Goal: Task Accomplishment & Management: Manage account settings

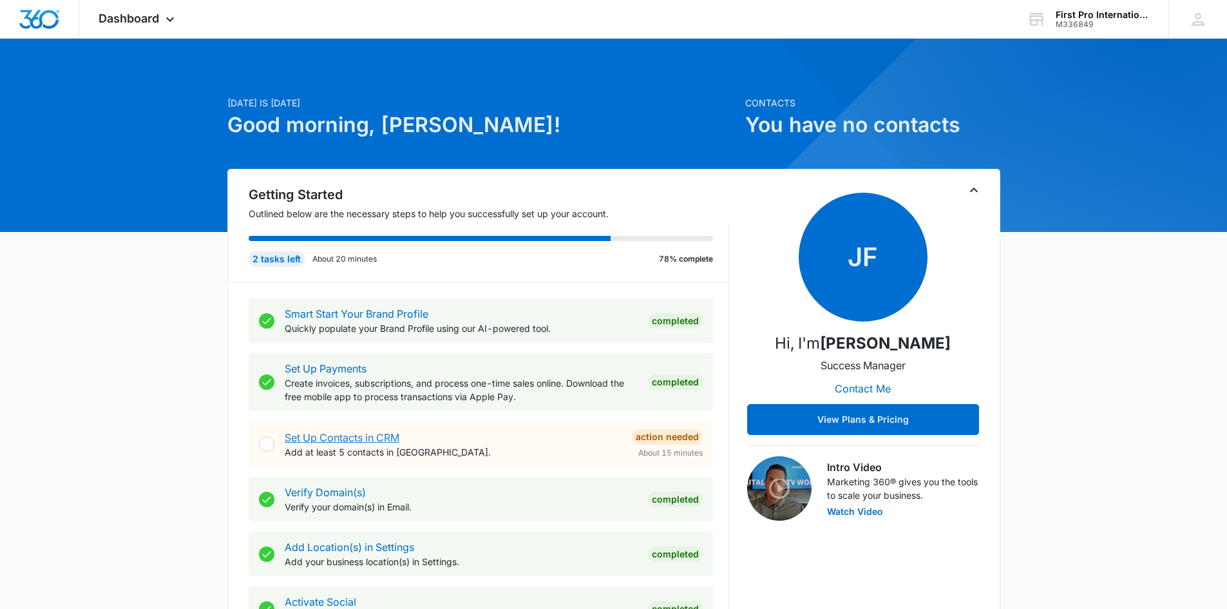
click at [315, 435] on link "Set Up Contacts in CRM" at bounding box center [342, 437] width 115 height 13
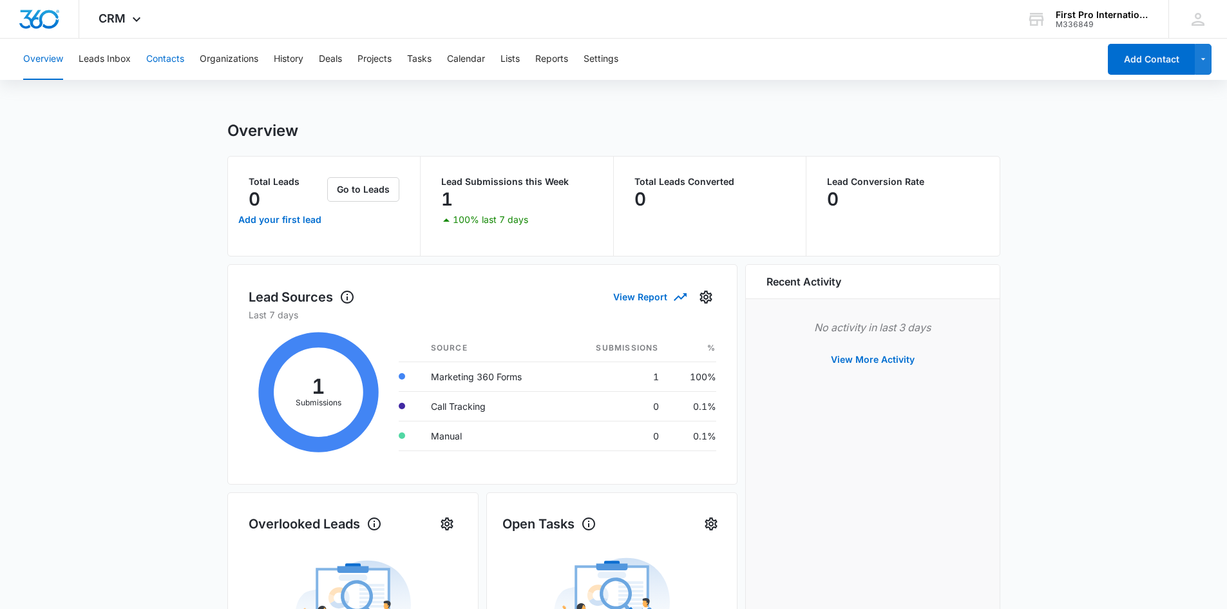
click at [162, 59] on button "Contacts" at bounding box center [165, 59] width 38 height 41
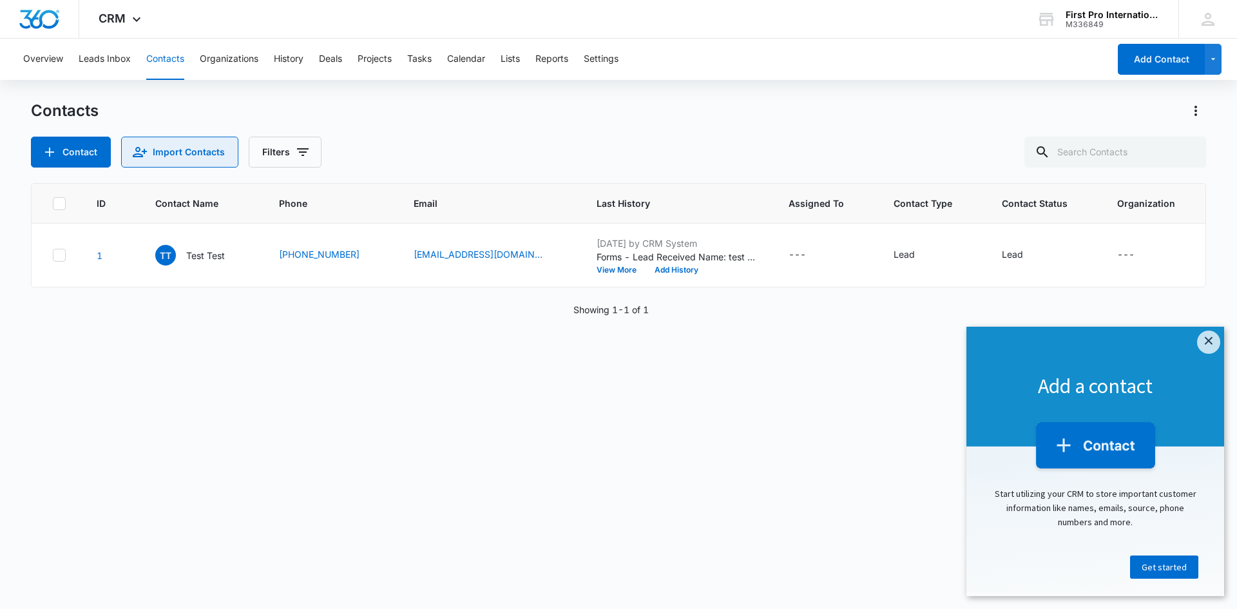
click at [162, 150] on button "Import Contacts" at bounding box center [179, 152] width 117 height 31
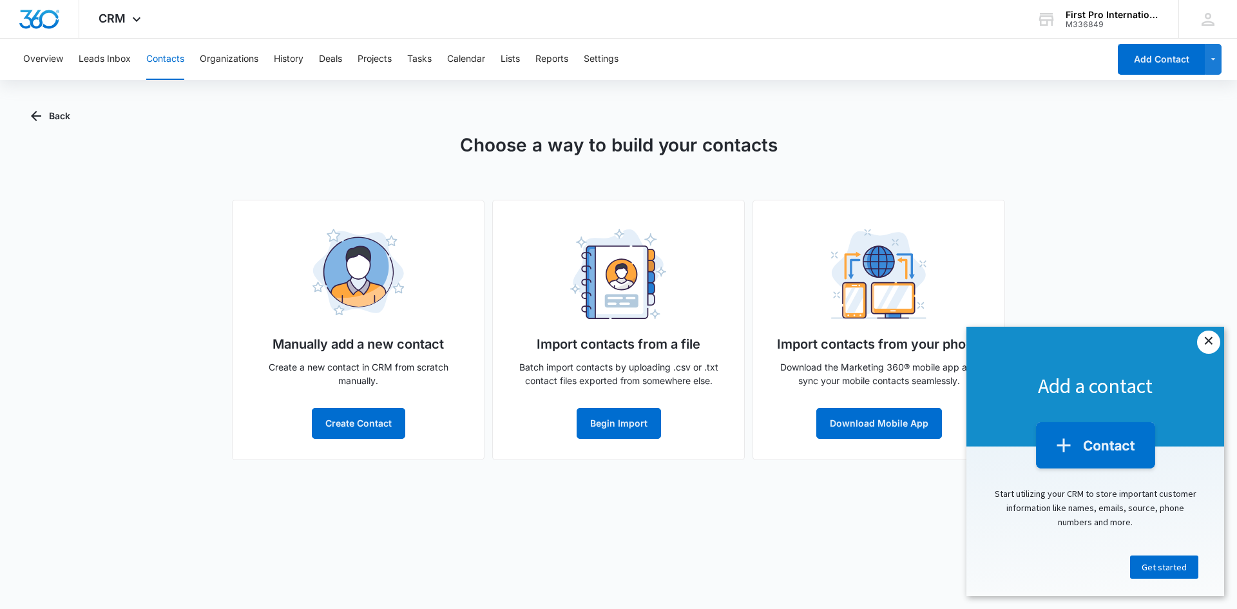
click at [1208, 341] on link "×" at bounding box center [1208, 342] width 23 height 23
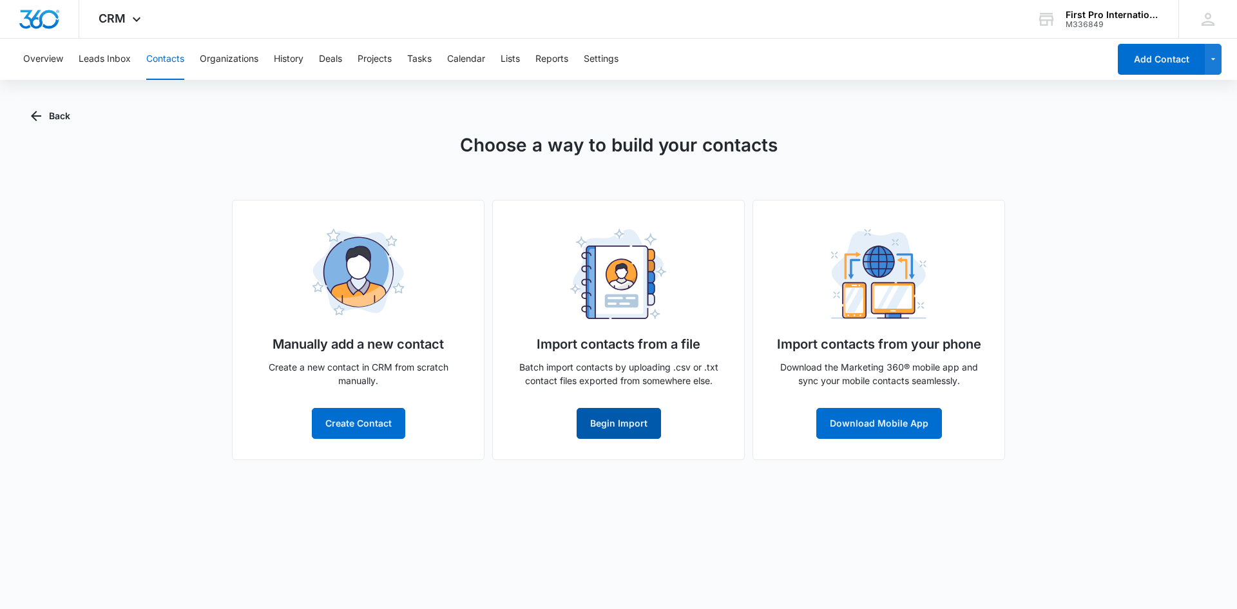
click at [635, 422] on button "Begin Import" at bounding box center [619, 423] width 84 height 31
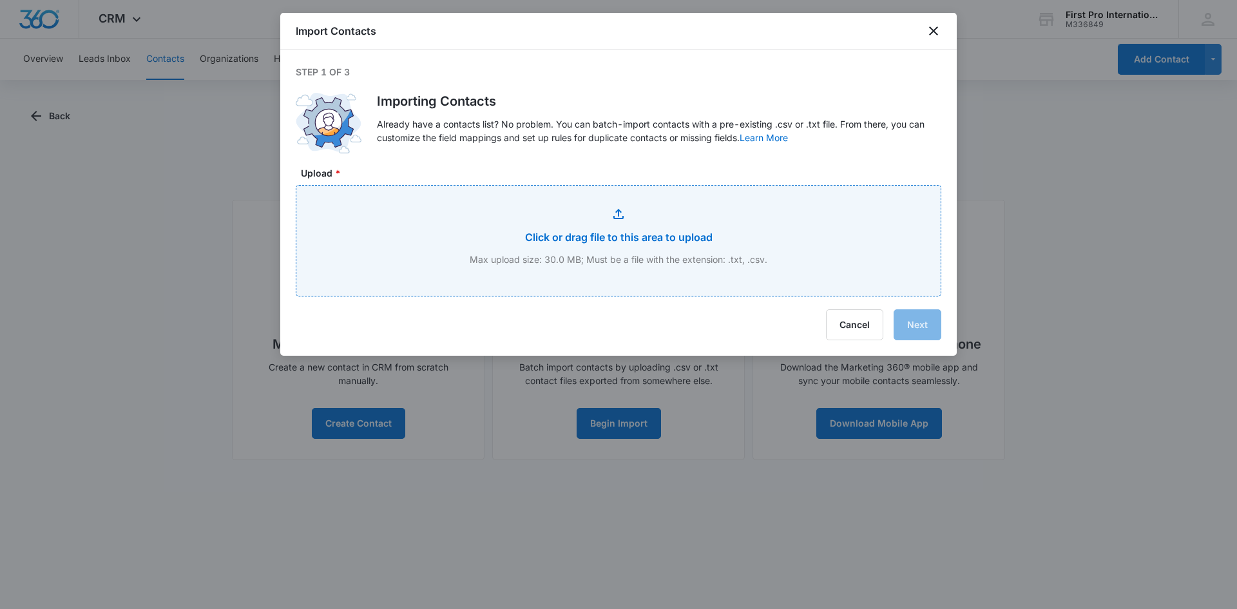
click at [619, 239] on input "Upload *" at bounding box center [618, 241] width 644 height 110
type input "C:\fakepath\Premier_Agent_CRM_Contacts.csv"
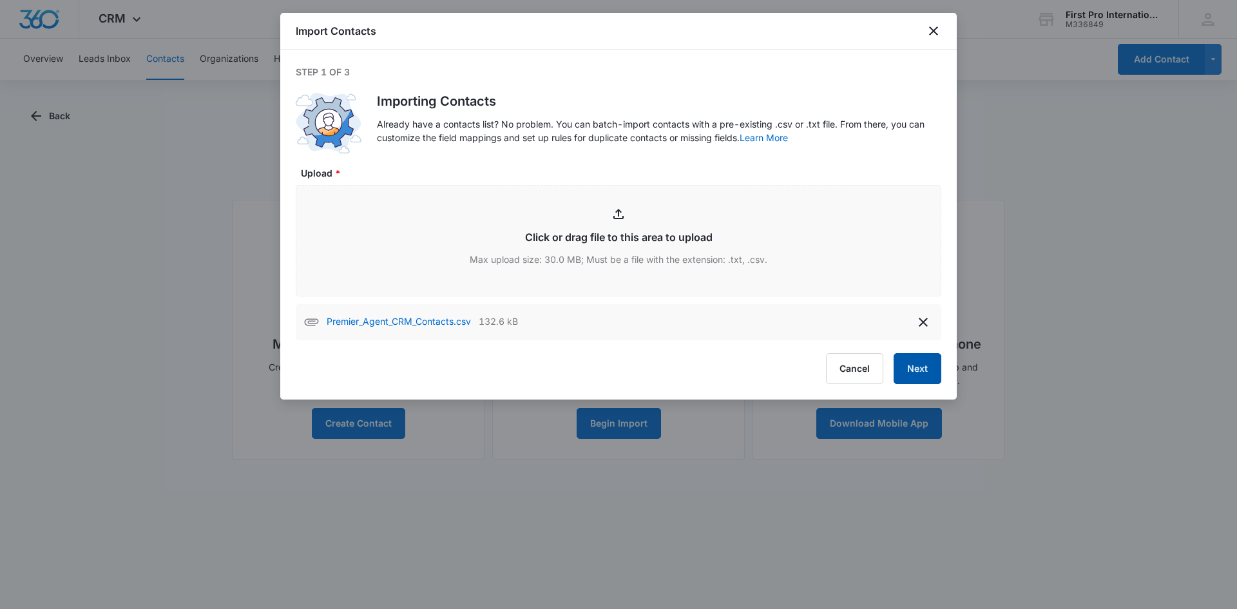
click at [909, 374] on button "Next" at bounding box center [918, 368] width 48 height 31
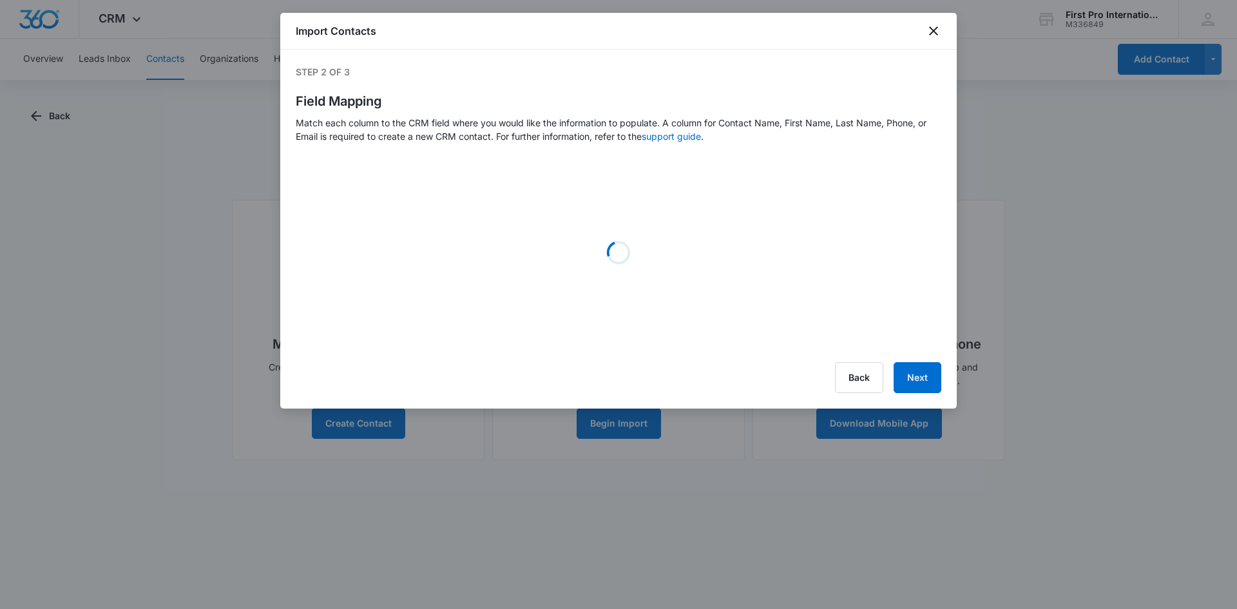
select select "name"
select select "type"
select select "300"
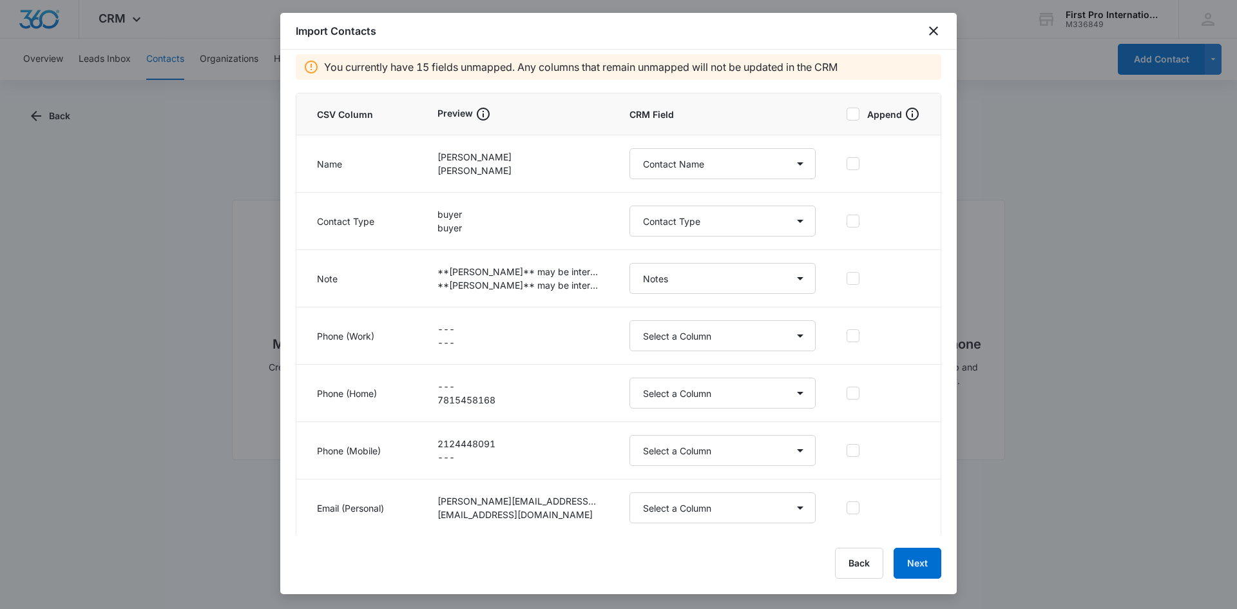
scroll to position [26, 0]
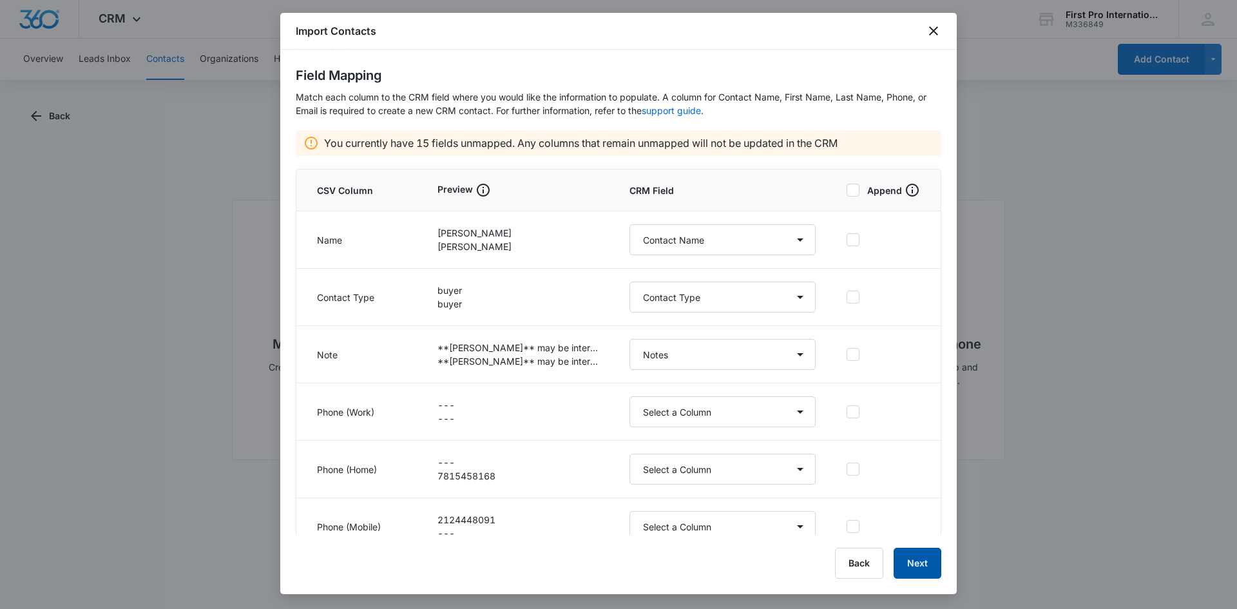
click at [924, 568] on button "Next" at bounding box center [918, 563] width 48 height 31
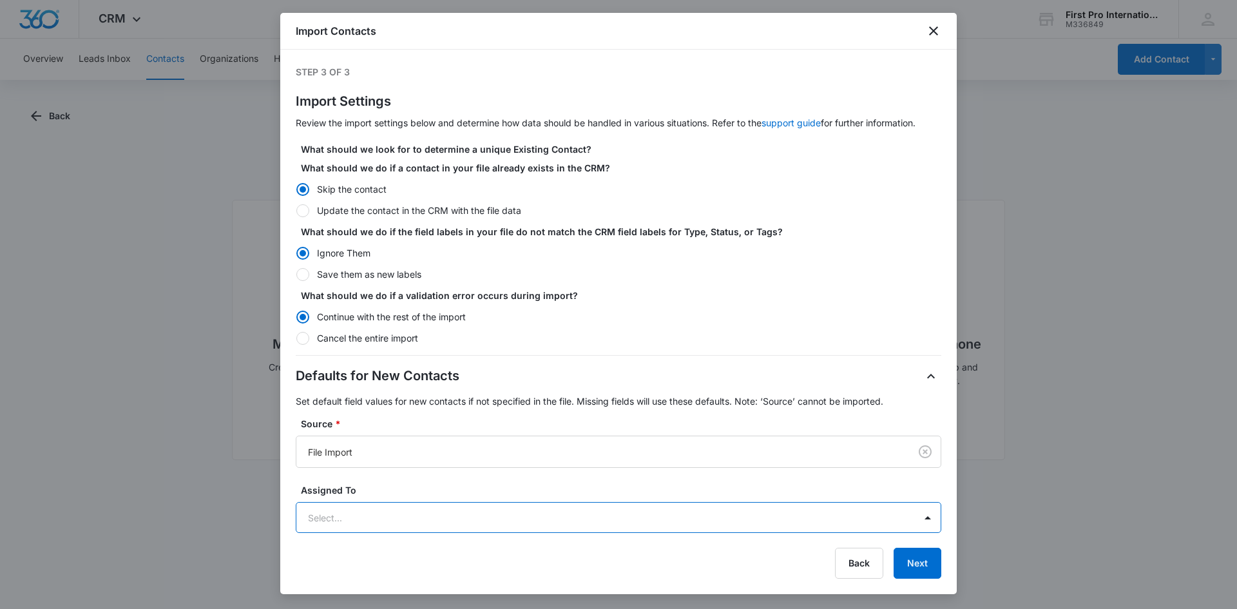
click at [412, 516] on div at bounding box center [603, 518] width 590 height 16
click at [920, 564] on button "Next" at bounding box center [918, 563] width 48 height 31
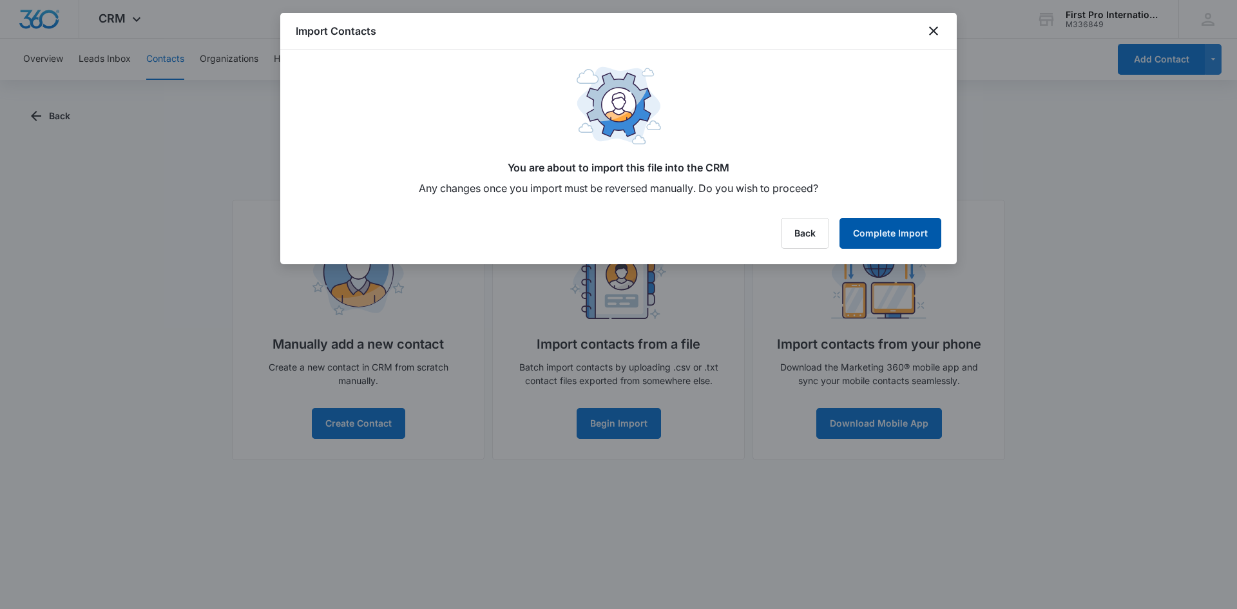
click at [908, 231] on button "Complete Import" at bounding box center [891, 233] width 102 height 31
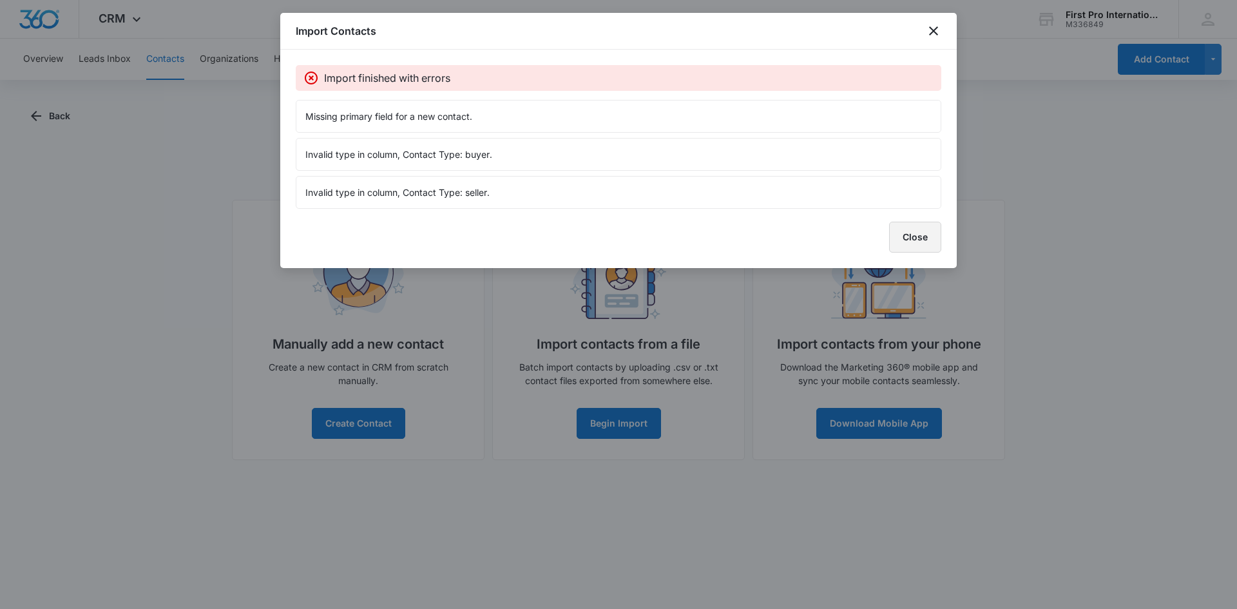
click at [914, 237] on button "Close" at bounding box center [915, 237] width 52 height 31
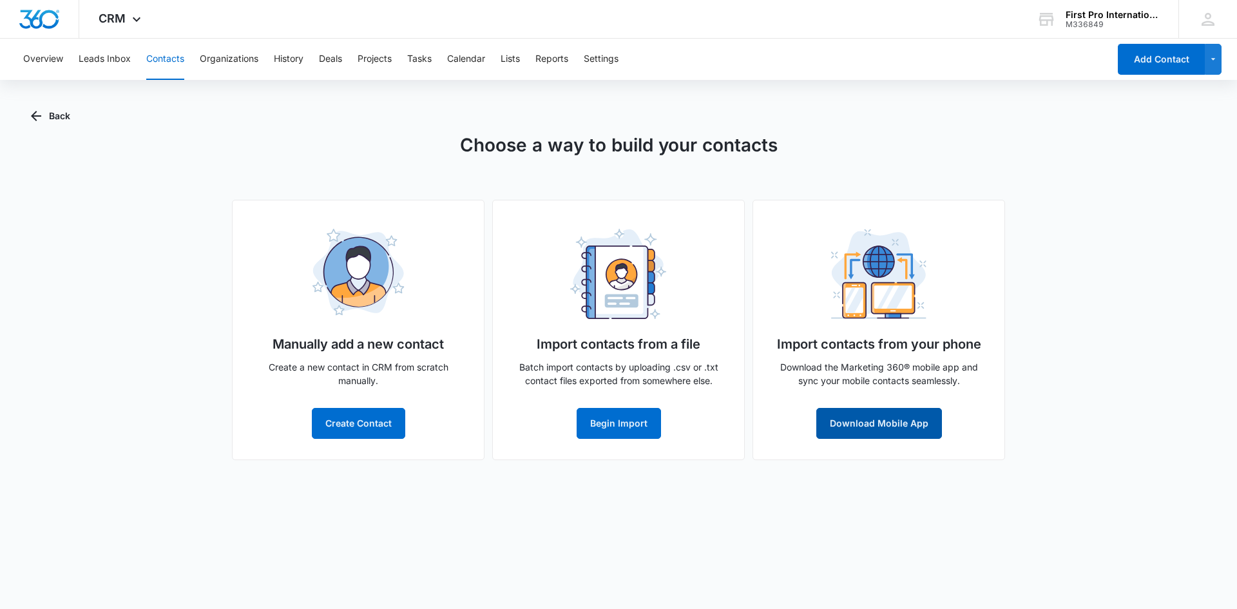
click at [883, 427] on button "Download Mobile App" at bounding box center [879, 423] width 126 height 31
click at [109, 59] on button "Leads Inbox" at bounding box center [105, 59] width 52 height 41
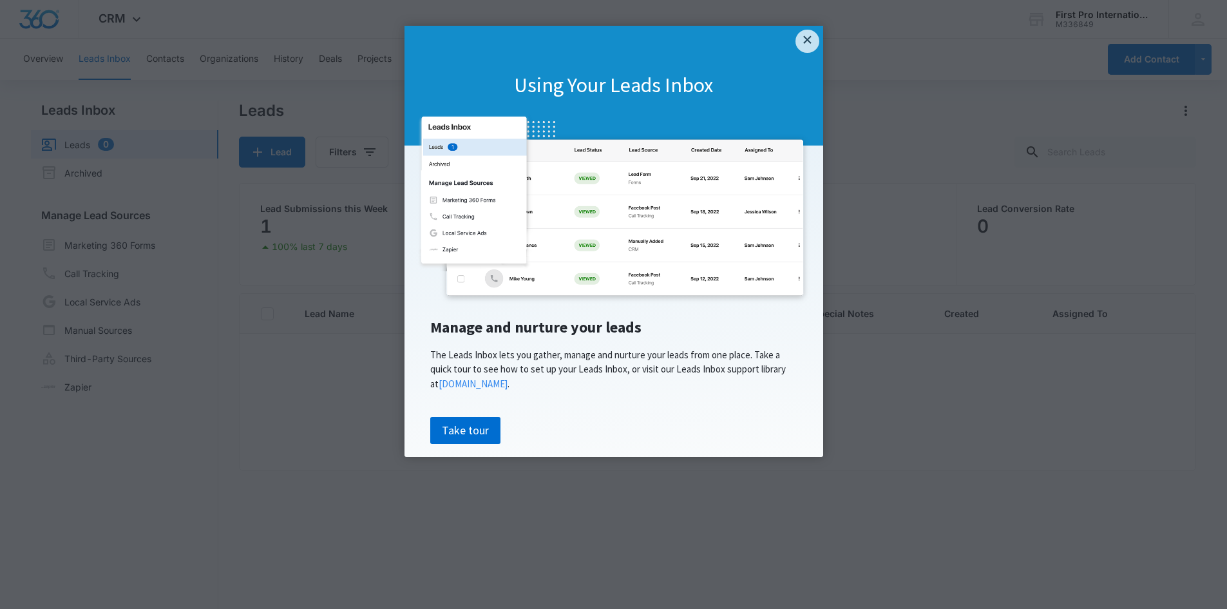
click at [802, 41] on link "×" at bounding box center [807, 41] width 23 height 23
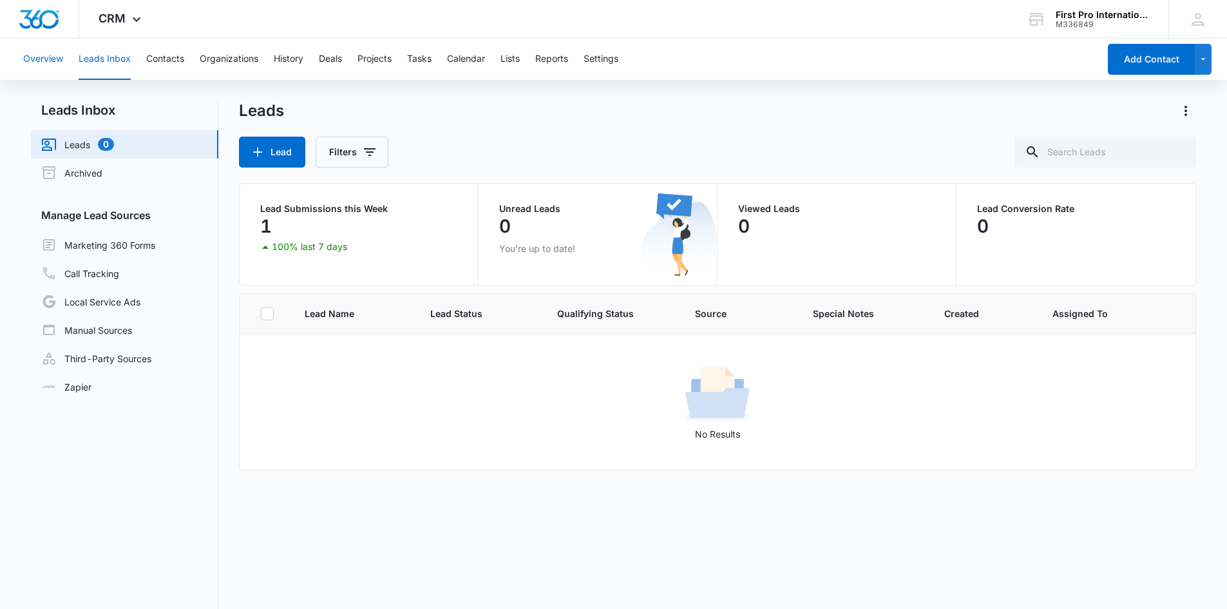
click at [44, 58] on button "Overview" at bounding box center [43, 59] width 40 height 41
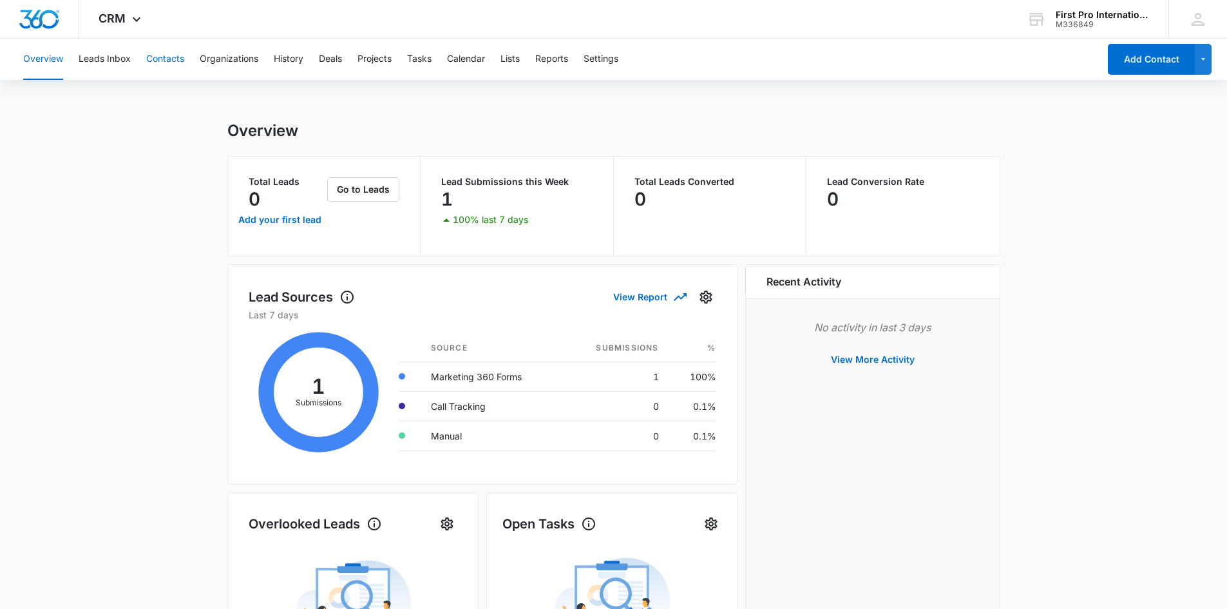
click at [160, 61] on button "Contacts" at bounding box center [165, 59] width 38 height 41
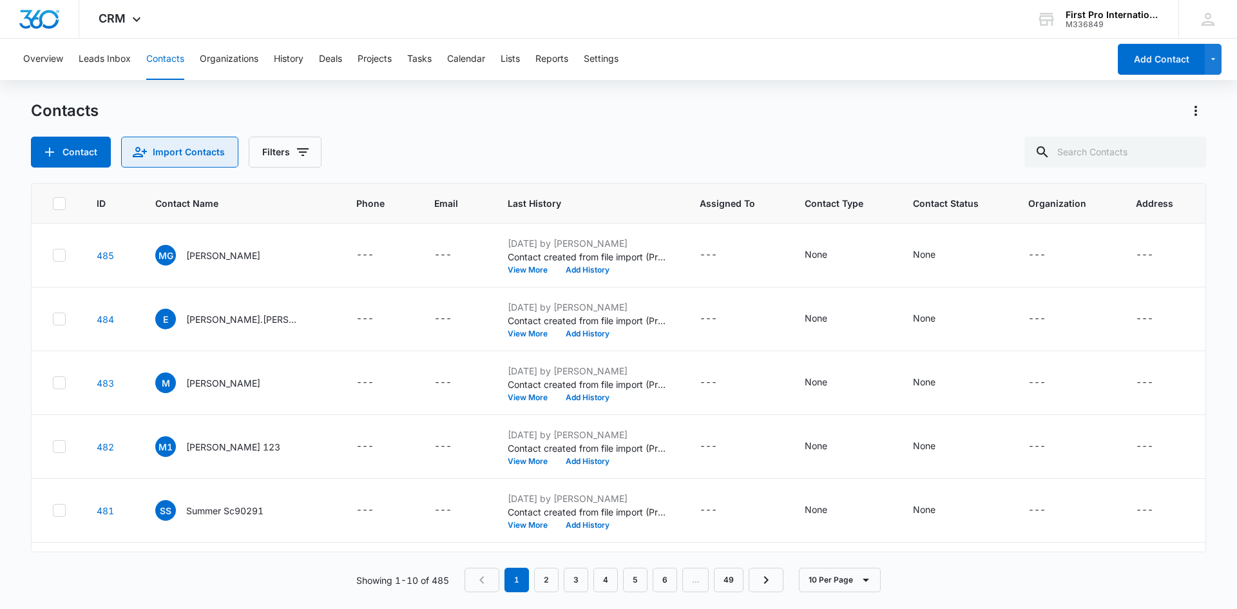
click at [191, 151] on button "Import Contacts" at bounding box center [179, 152] width 117 height 31
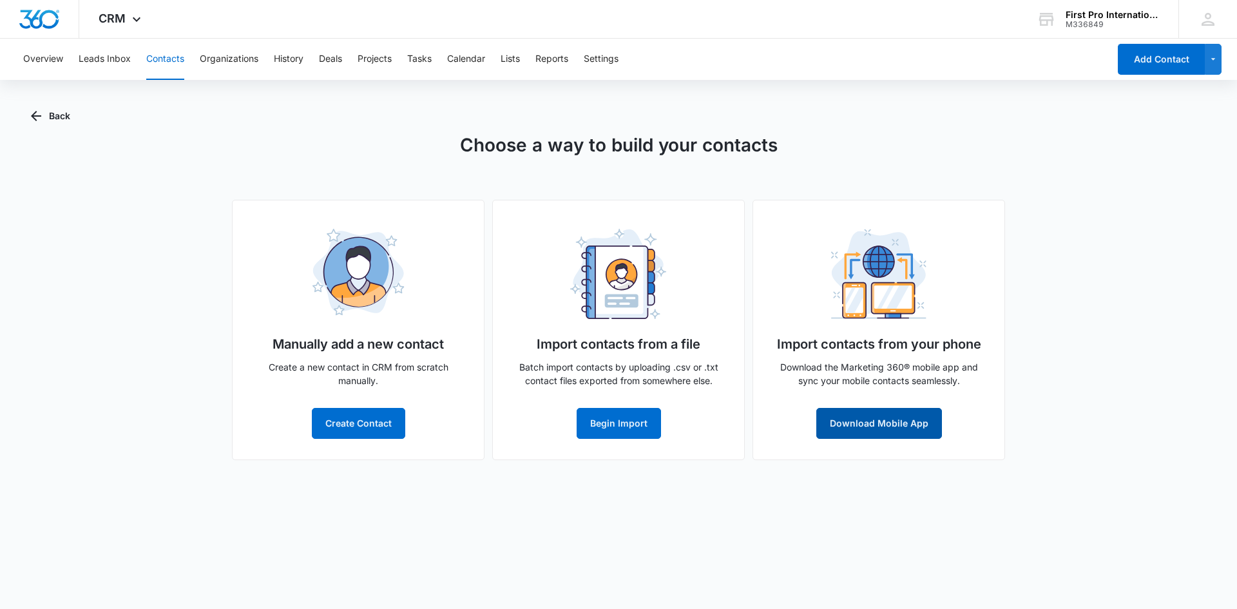
click at [883, 422] on button "Download Mobile App" at bounding box center [879, 423] width 126 height 31
click at [882, 426] on button "Download Mobile App" at bounding box center [879, 423] width 126 height 31
click at [865, 427] on button "Download Mobile App" at bounding box center [879, 423] width 126 height 31
click at [56, 119] on button "Back" at bounding box center [50, 116] width 39 height 31
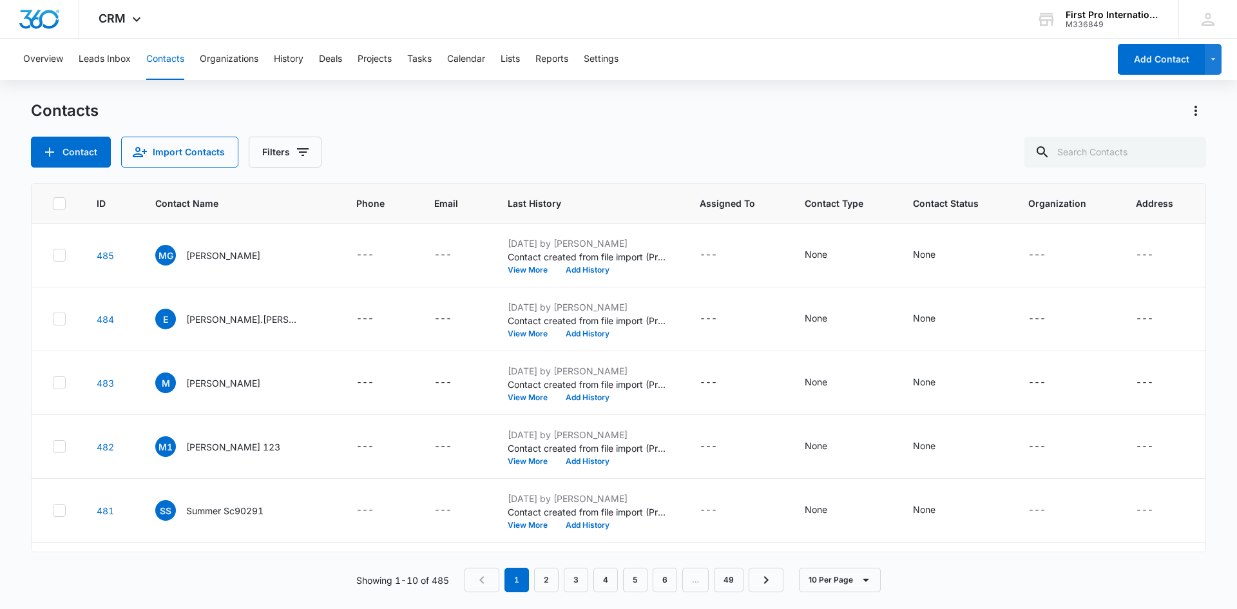
click at [55, 202] on icon at bounding box center [59, 204] width 12 height 12
click at [53, 203] on input "checkbox" at bounding box center [52, 203] width 1 height 1
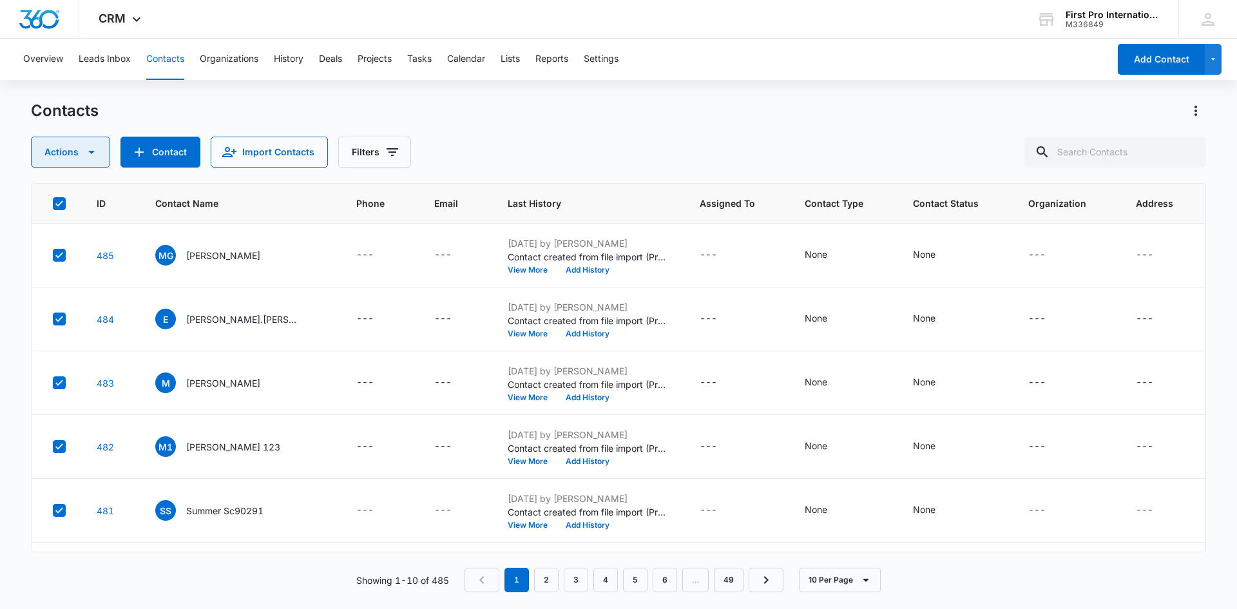
click at [91, 151] on icon "button" at bounding box center [91, 152] width 6 height 3
click at [1198, 107] on icon "Actions" at bounding box center [1195, 110] width 15 height 15
click at [1006, 129] on div "Contacts Actions Contact Import Contacts Filters" at bounding box center [618, 134] width 1175 height 67
click at [548, 131] on div "Contacts Actions Contact Import Contacts Filters" at bounding box center [618, 134] width 1175 height 67
click at [57, 201] on icon at bounding box center [59, 204] width 12 height 12
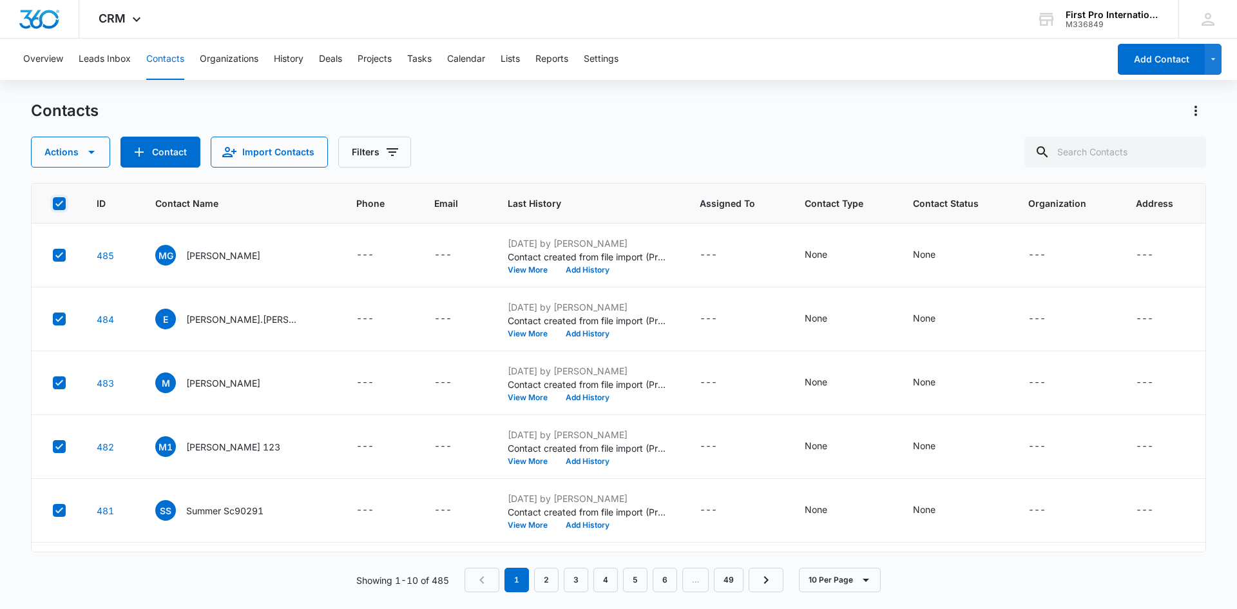
click at [53, 203] on input "checkbox" at bounding box center [52, 203] width 1 height 1
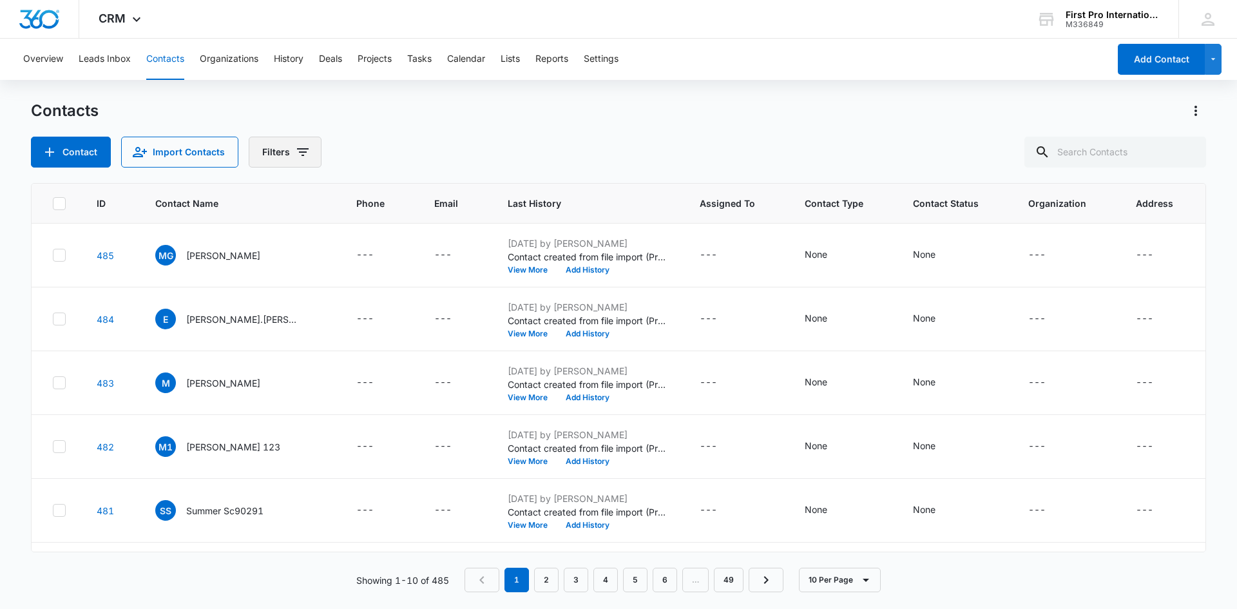
click at [302, 151] on icon "Filters" at bounding box center [302, 151] width 15 height 15
click at [228, 87] on div "Overview Leads Inbox Contacts Organizations History Deals Projects Tasks Calend…" at bounding box center [618, 323] width 1237 height 569
